Goal: Navigation & Orientation: Find specific page/section

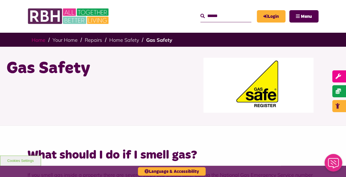
click at [40, 40] on link "Home" at bounding box center [39, 40] width 14 height 6
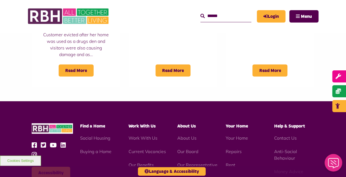
scroll to position [498, 0]
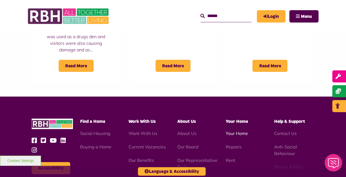
click at [234, 130] on link "Your Home" at bounding box center [236, 132] width 22 height 5
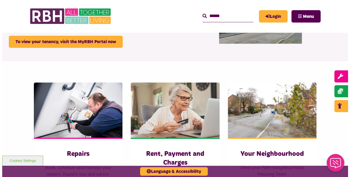
scroll to position [121, 0]
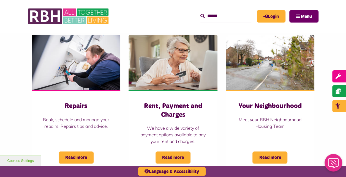
click at [305, 21] on button "Menu" at bounding box center [303, 16] width 29 height 12
